Goal: Find specific page/section: Find specific page/section

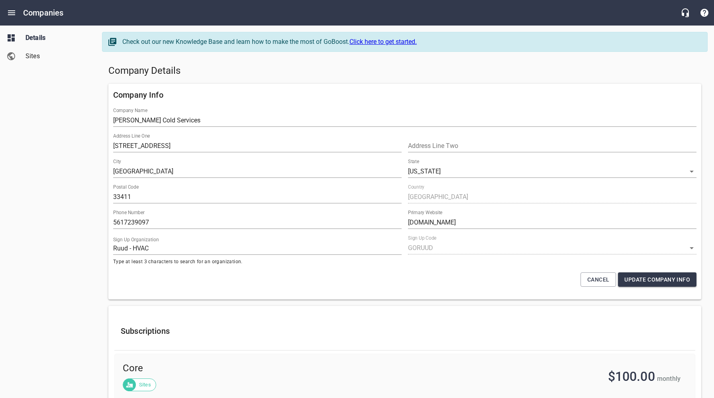
select select "[US_STATE]"
select select "49"
click at [55, 134] on div "Details Sites" at bounding box center [48, 199] width 96 height 398
click at [12, 12] on icon "Open drawer" at bounding box center [11, 12] width 7 height 5
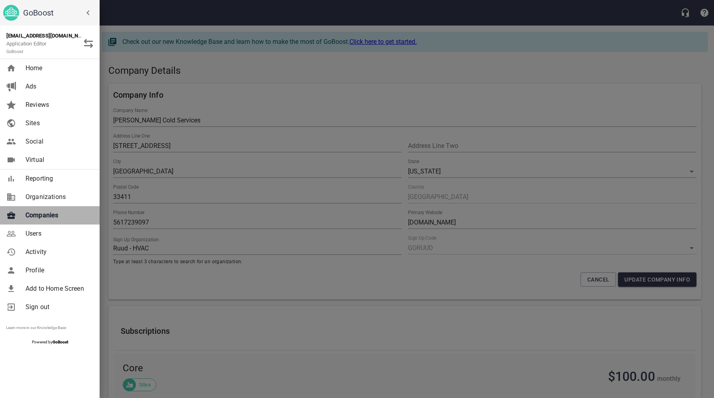
click at [45, 217] on span "Companies" at bounding box center [58, 215] width 65 height 10
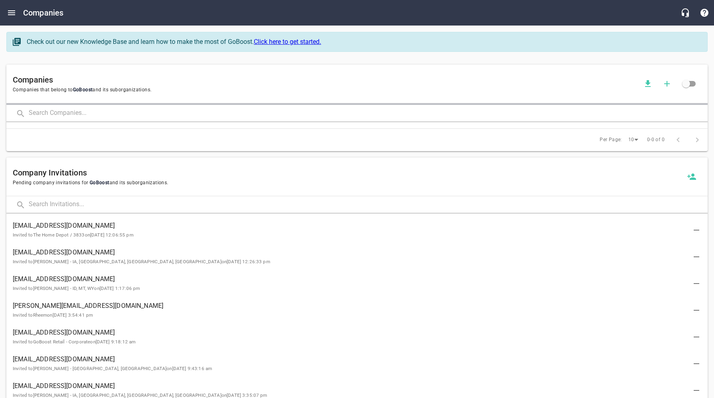
click at [132, 109] on input "text" at bounding box center [368, 113] width 679 height 17
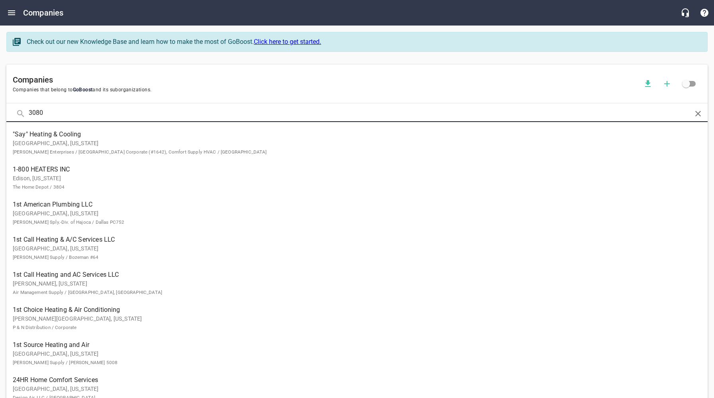
type input "3080"
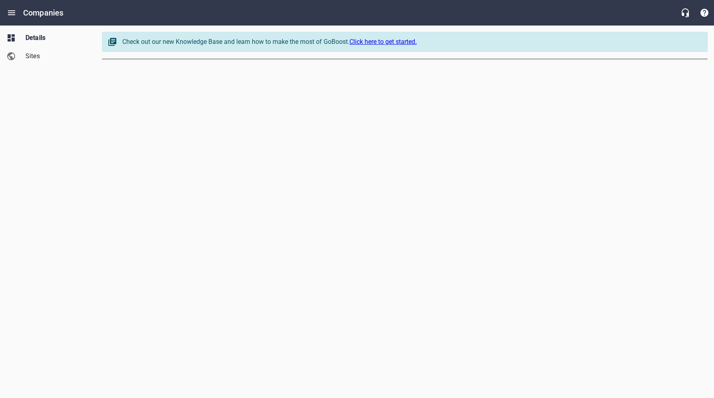
select select "[US_STATE]"
select select "62"
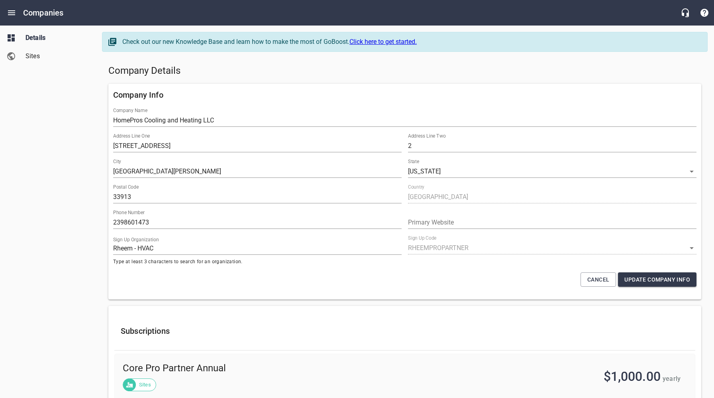
drag, startPoint x: 82, startPoint y: 224, endPoint x: 119, endPoint y: 224, distance: 37.1
click at [83, 224] on div "Details Sites" at bounding box center [48, 199] width 96 height 398
drag, startPoint x: 152, startPoint y: 223, endPoint x: 104, endPoint y: 222, distance: 47.8
